Goal: Use online tool/utility: Utilize a website feature to perform a specific function

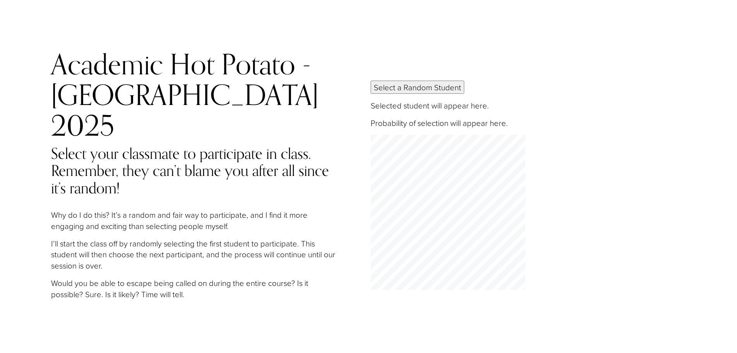
click at [395, 81] on button "Select a Random Student" at bounding box center [418, 87] width 94 height 13
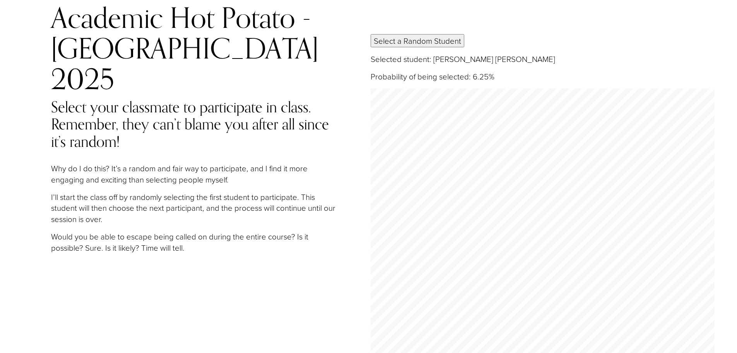
scroll to position [46, 0]
click at [425, 34] on button "Select a Random Student" at bounding box center [418, 40] width 94 height 13
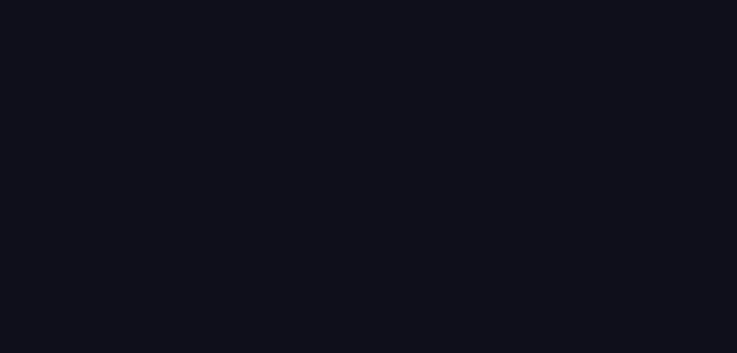
scroll to position [521, 0]
